Goal: Task Accomplishment & Management: Manage account settings

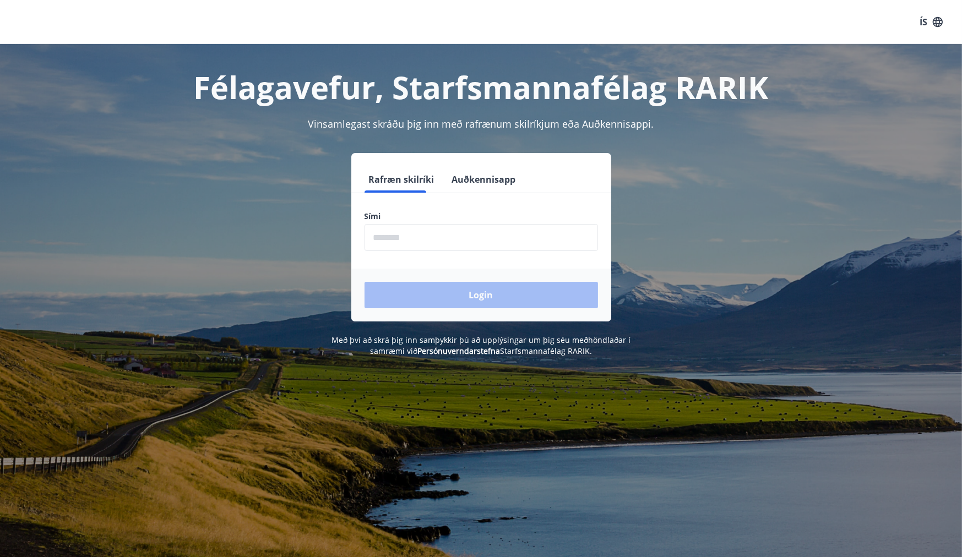
click at [386, 236] on input "phone" at bounding box center [480, 237] width 233 height 27
type input "********"
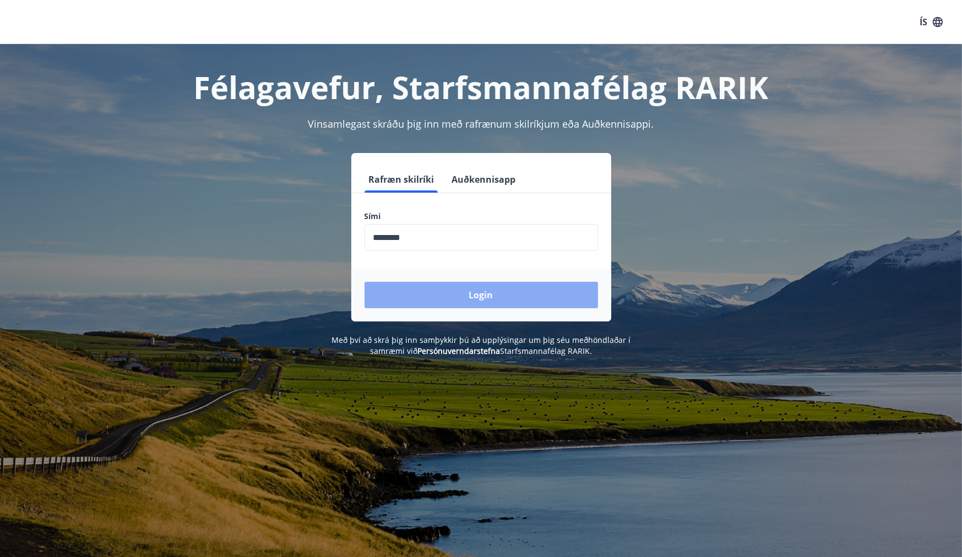
click at [469, 292] on button "Login" at bounding box center [480, 295] width 233 height 26
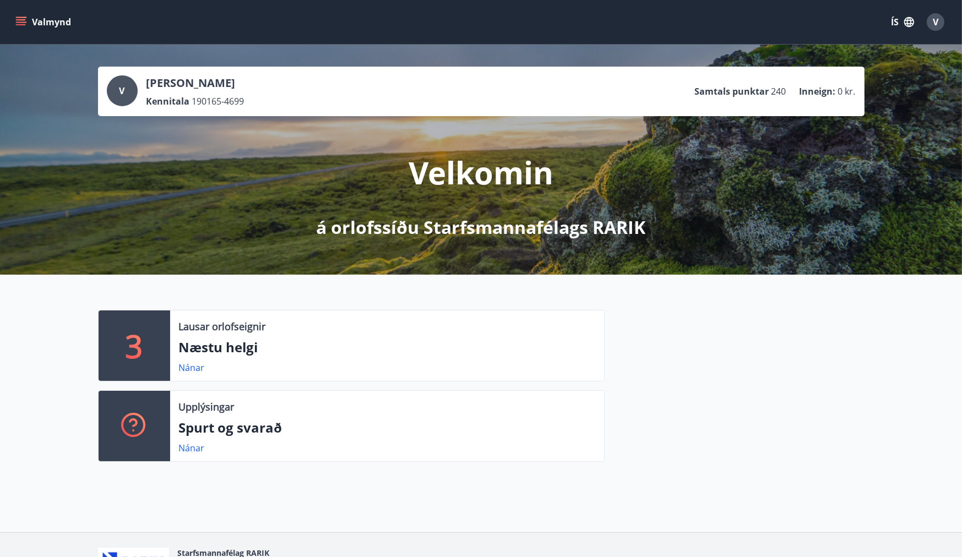
click at [932, 23] on span "V" at bounding box center [935, 22] width 6 height 12
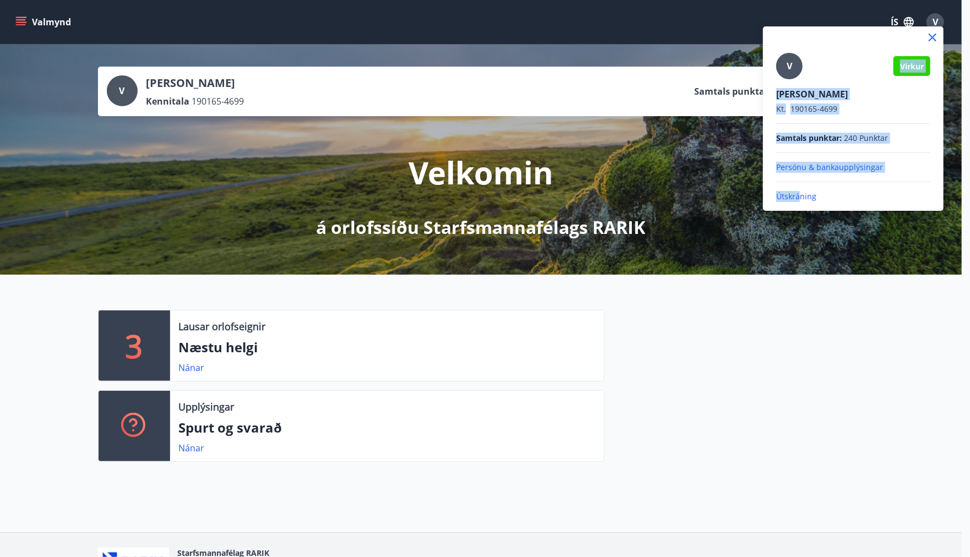
drag, startPoint x: 799, startPoint y: 195, endPoint x: 800, endPoint y: 328, distance: 133.2
click at [800, 328] on div "V Virkur Valgerður Jóna Garðarsdóttir Kt. 190165-4699 Samtals punktar : 240 Pun…" at bounding box center [485, 278] width 970 height 557
click at [789, 202] on div "V Virkur Valgerður Jóna Garðarsdóttir Kt. 190165-4699 Samtals punktar : 240 Pun…" at bounding box center [853, 118] width 181 height 184
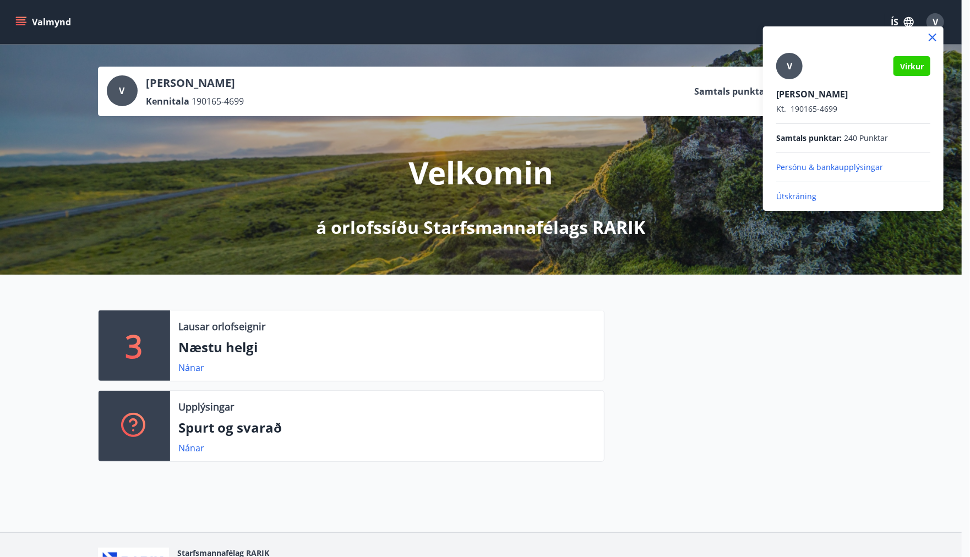
click at [790, 195] on p "Útskráning" at bounding box center [853, 196] width 154 height 11
